Goal: Browse casually: Explore the website without a specific task or goal

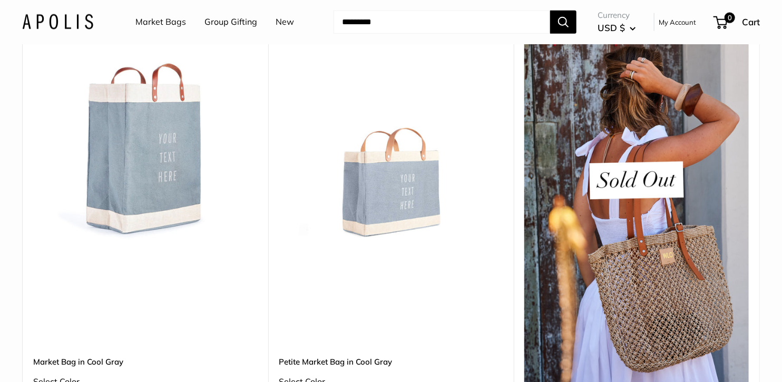
scroll to position [4086, 0]
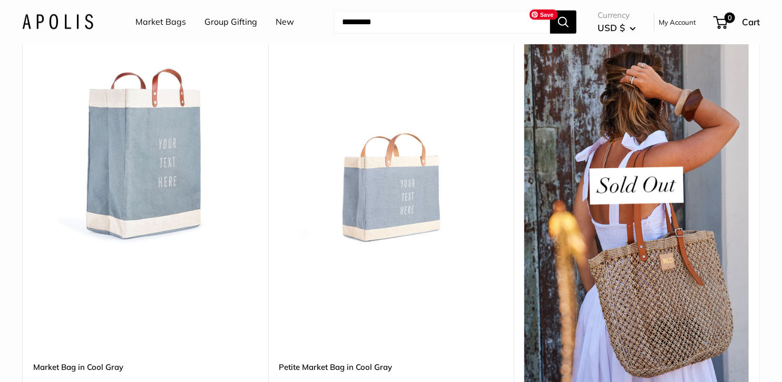
click at [683, 164] on img at bounding box center [636, 220] width 224 height 399
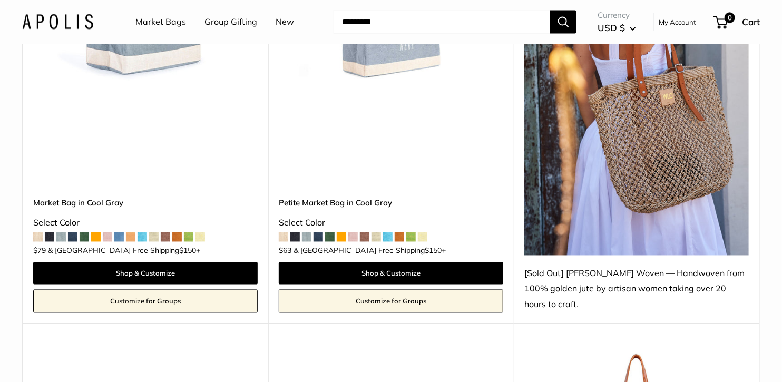
scroll to position [4261, 0]
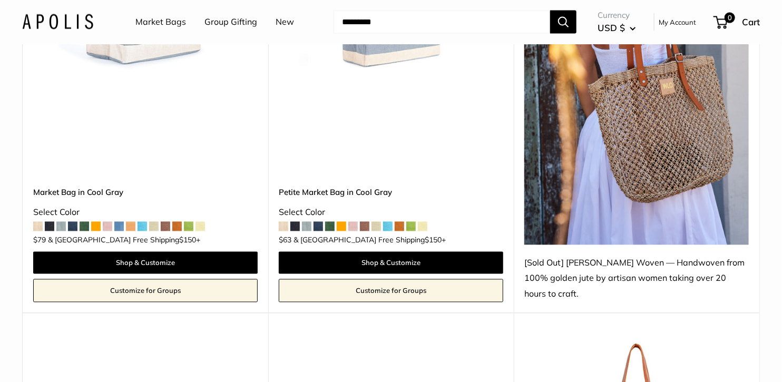
click at [651, 208] on img at bounding box center [636, 45] width 224 height 399
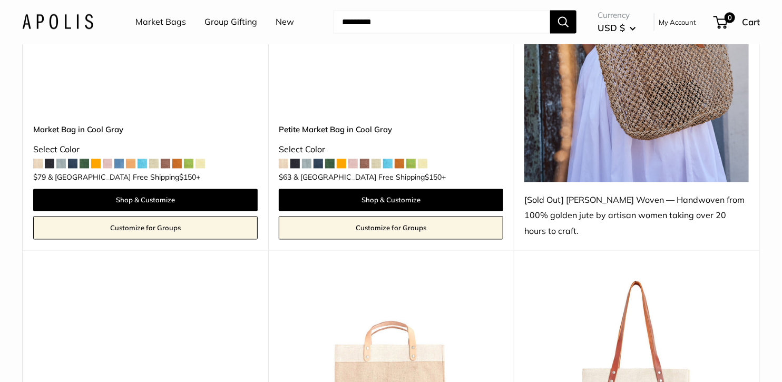
scroll to position [4323, 0]
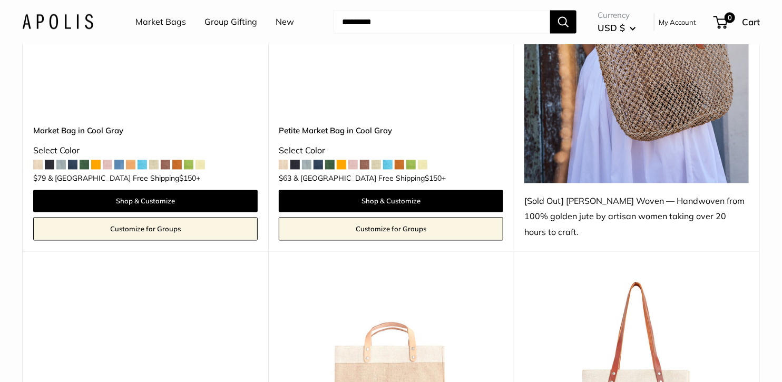
click at [671, 196] on div "[Sold Out] [PERSON_NAME] Woven — Handwoven from 100% golden jute by artisan wom…" at bounding box center [636, 217] width 224 height 47
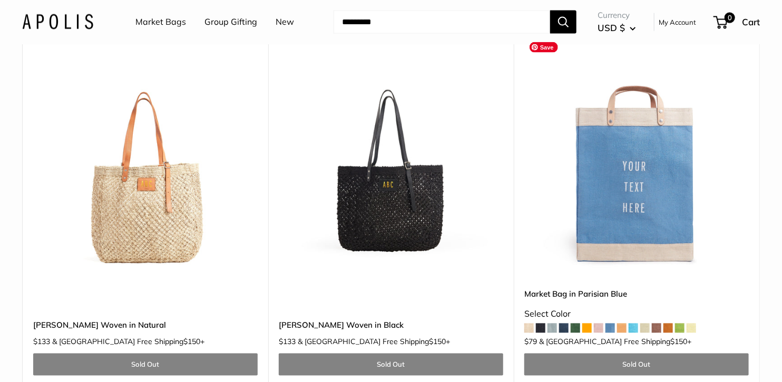
scroll to position [5968, 0]
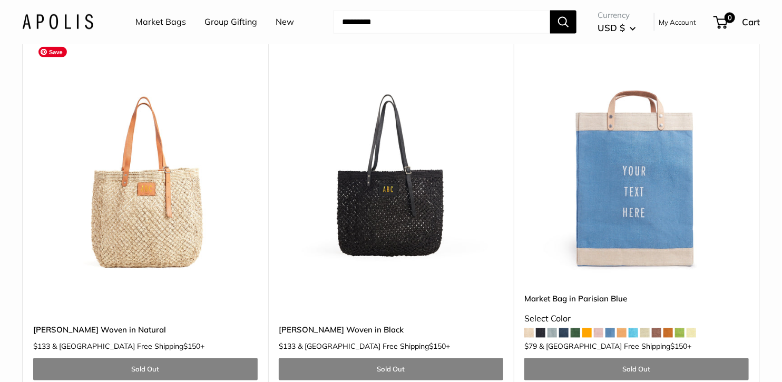
click at [0, 0] on img at bounding box center [0, 0] width 0 height 0
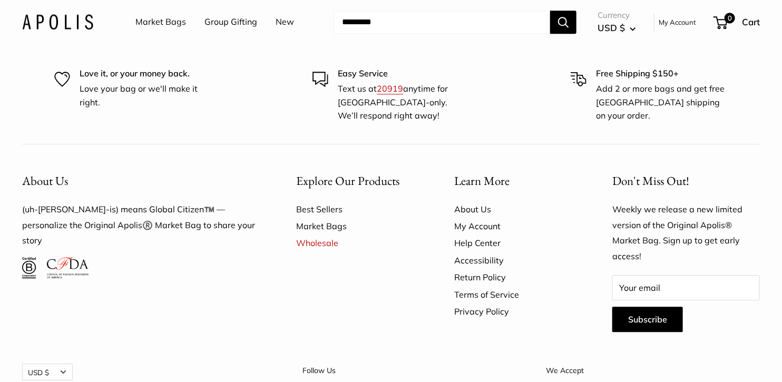
scroll to position [6384, 0]
click at [322, 200] on link "Best Sellers" at bounding box center [356, 208] width 121 height 17
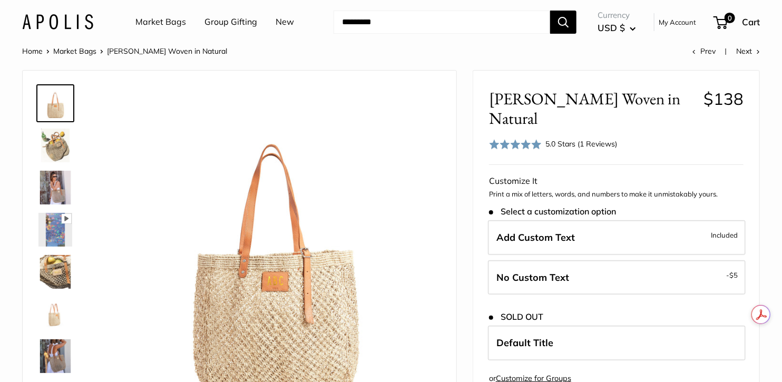
click at [50, 179] on img at bounding box center [55, 188] width 34 height 34
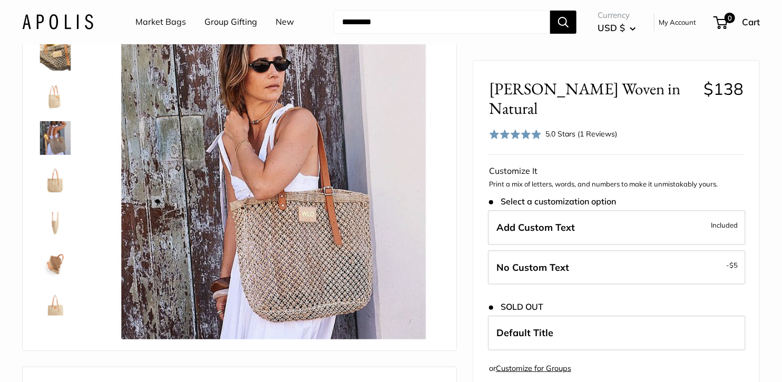
scroll to position [89, 0]
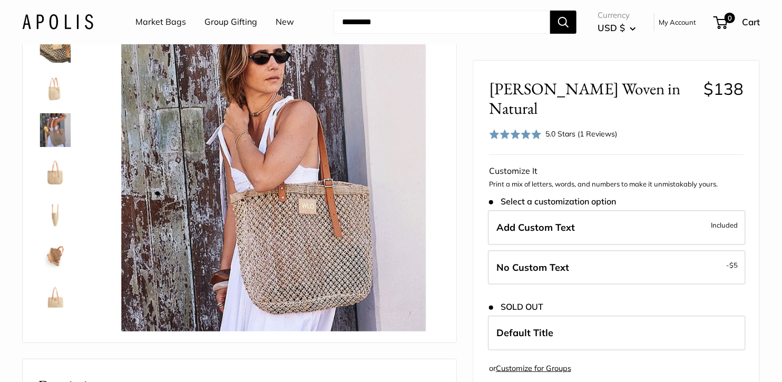
click at [62, 134] on img at bounding box center [55, 130] width 34 height 34
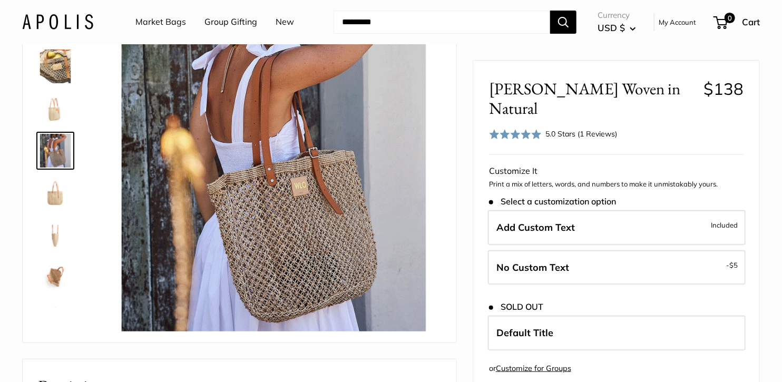
click at [60, 106] on img at bounding box center [55, 109] width 34 height 34
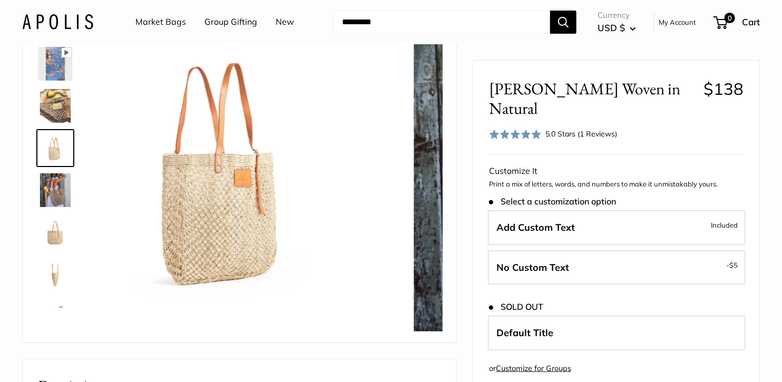
scroll to position [75, 0]
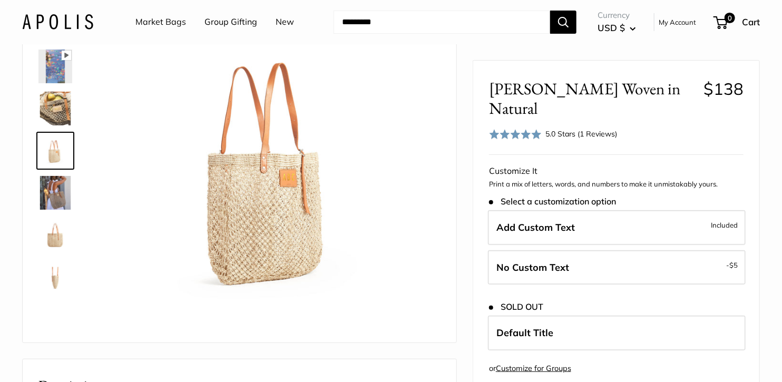
click at [53, 169] on div at bounding box center [59, 150] width 51 height 316
click at [54, 249] on img at bounding box center [55, 235] width 34 height 34
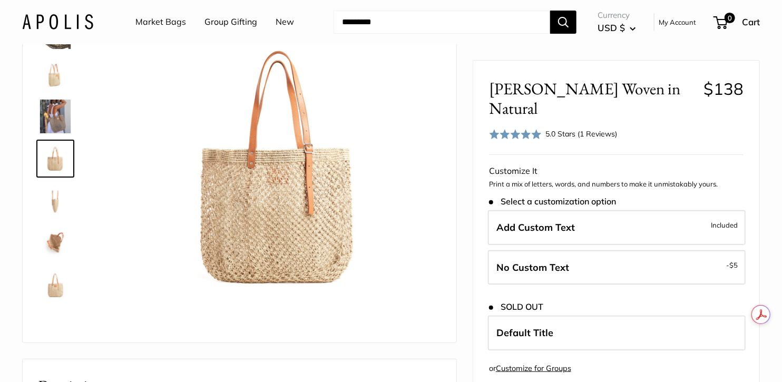
scroll to position [151, 0]
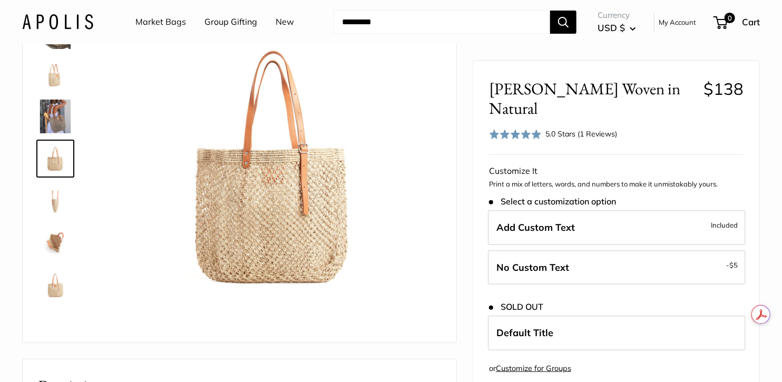
click at [54, 249] on img at bounding box center [55, 243] width 34 height 34
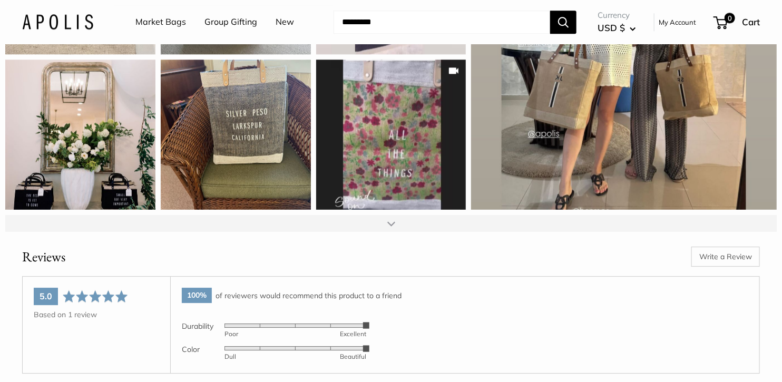
scroll to position [1276, 0]
